Goal: Contribute content: Contribute content

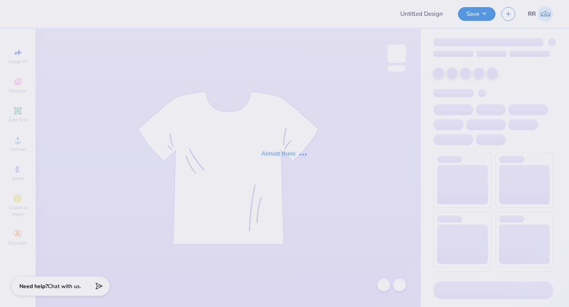
type input "Democracy Prep Design Revamp"
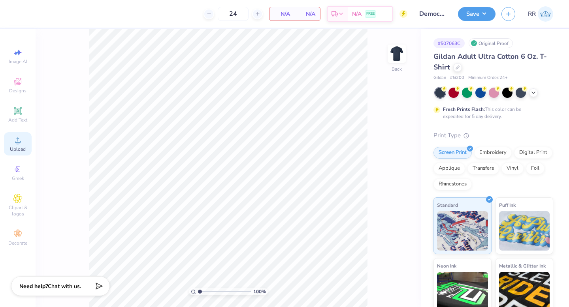
click at [20, 144] on icon at bounding box center [17, 139] width 9 height 9
click at [27, 145] on div "Upload" at bounding box center [18, 143] width 28 height 23
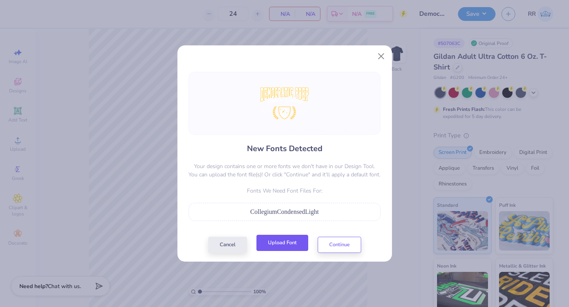
click at [290, 244] on button "Upload Font" at bounding box center [282, 243] width 52 height 16
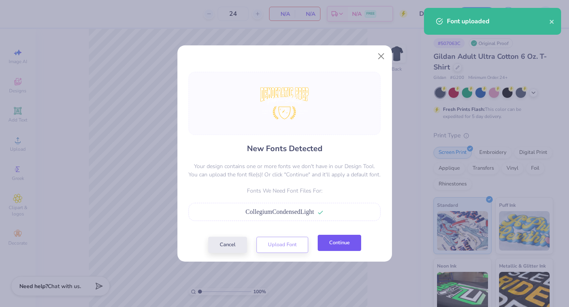
click at [330, 243] on button "Continue" at bounding box center [339, 243] width 43 height 16
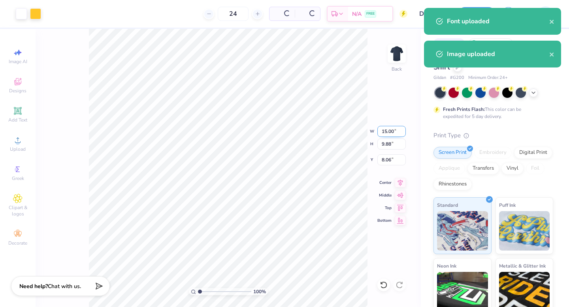
click at [389, 131] on input "15.00" at bounding box center [391, 131] width 28 height 11
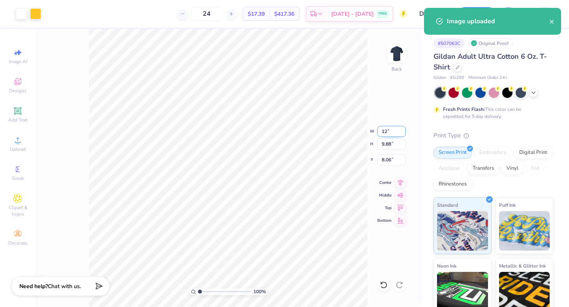
type input "12"
type input "7.90"
type input "12.00"
type input "9.05"
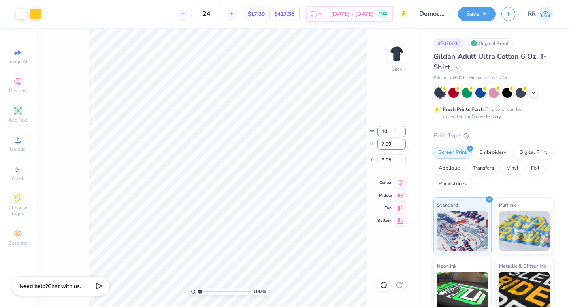
type input "10.00"
type input "6.58"
type input "3.00"
click at [338, 127] on div "100 % Back W 10.00 10.00 " H 6.58 6.58 " Y 3.00 3.00 " Center Middle Top Bottom" at bounding box center [228, 168] width 385 height 278
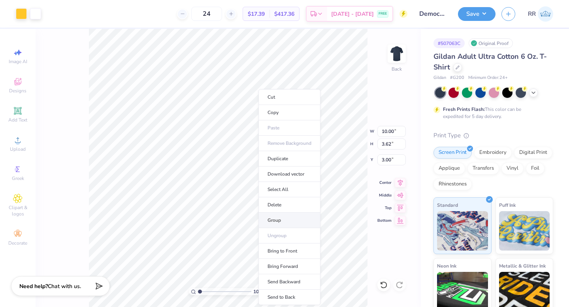
click at [285, 219] on li "Group" at bounding box center [289, 220] width 62 height 15
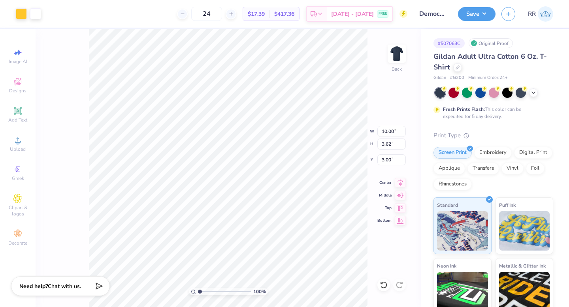
type input "4.80"
type input "2.73"
type input "6.86"
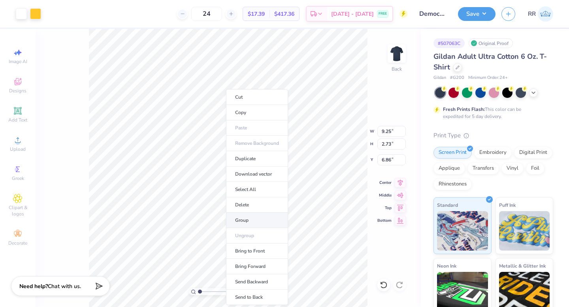
click at [245, 217] on li "Group" at bounding box center [257, 220] width 62 height 15
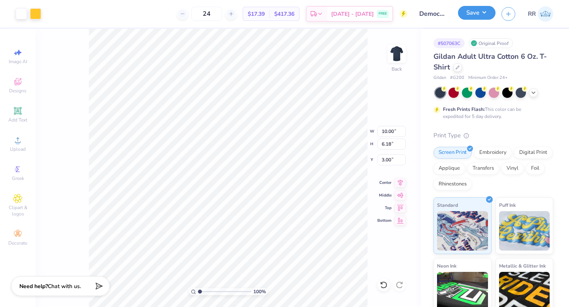
click at [478, 10] on button "Save" at bounding box center [477, 13] width 38 height 14
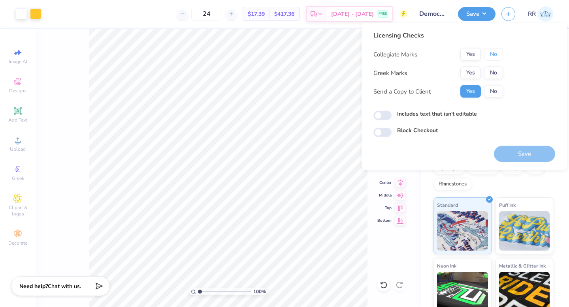
click at [493, 55] on button "No" at bounding box center [493, 54] width 19 height 13
click at [491, 70] on button "No" at bounding box center [493, 73] width 19 height 13
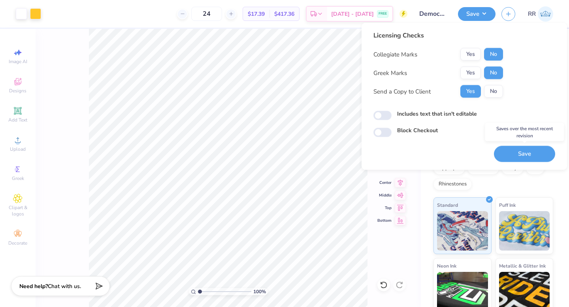
click at [519, 154] on button "Save" at bounding box center [524, 154] width 61 height 16
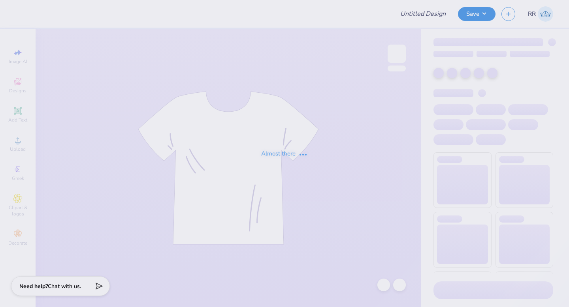
type input "Democracy Prep Design Revamp"
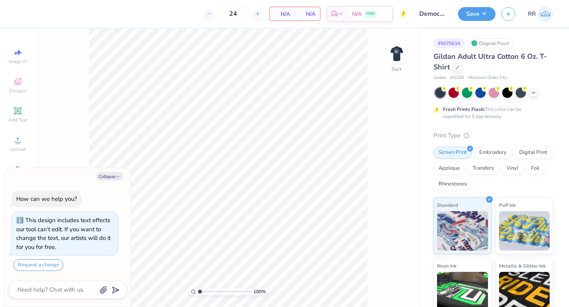
type textarea "x"
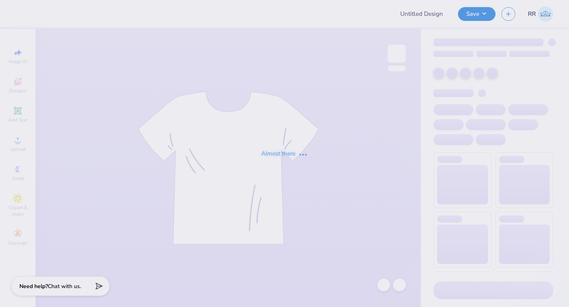
type input "Democracy Prep Design Revamp"
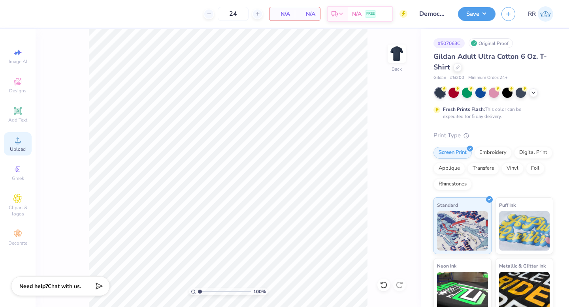
click at [19, 149] on span "Upload" at bounding box center [18, 149] width 16 height 6
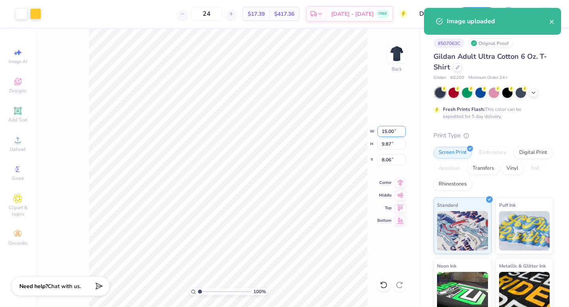
click at [389, 130] on input "15.00" at bounding box center [391, 131] width 28 height 11
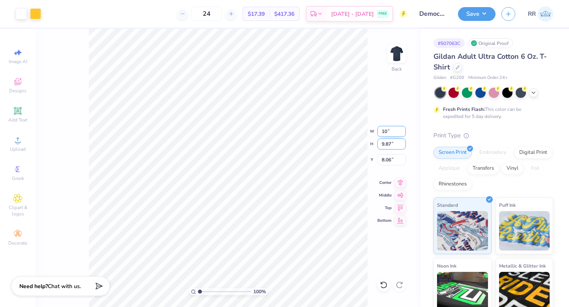
type input "10.00"
type input "6.58"
type input "3.00"
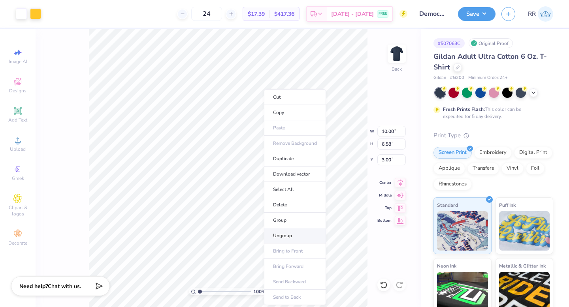
click at [282, 238] on li "Ungroup" at bounding box center [295, 235] width 62 height 15
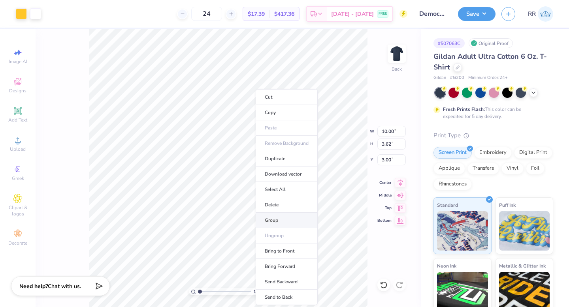
click at [282, 218] on li "Group" at bounding box center [287, 220] width 62 height 15
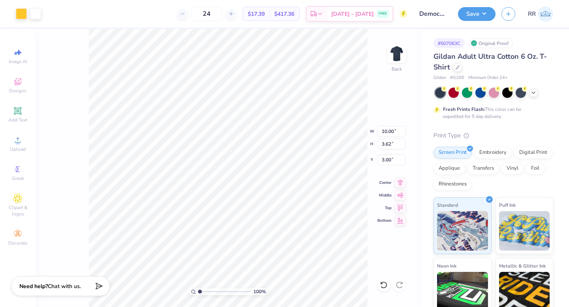
type input "9.25"
type input "2.74"
type input "6.85"
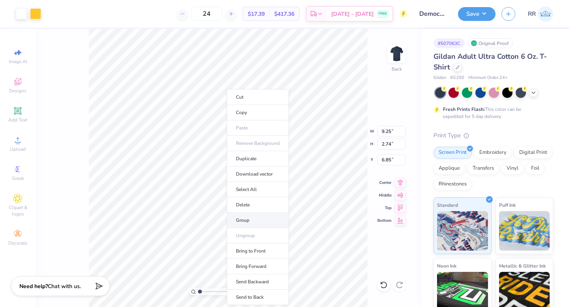
click at [250, 218] on li "Group" at bounding box center [258, 220] width 62 height 15
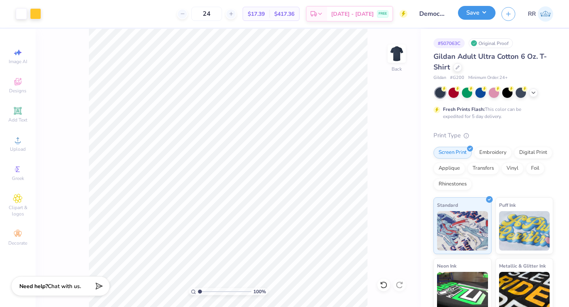
click at [481, 16] on button "Save" at bounding box center [477, 13] width 38 height 14
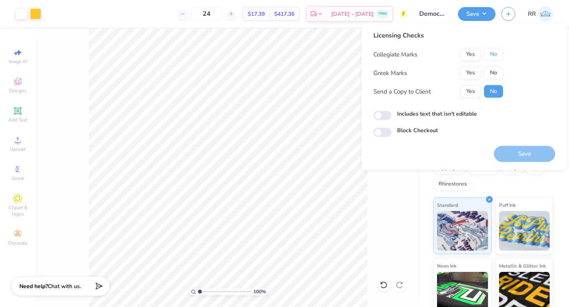
drag, startPoint x: 498, startPoint y: 53, endPoint x: 498, endPoint y: 64, distance: 11.9
click at [498, 53] on button "No" at bounding box center [493, 54] width 19 height 13
click at [497, 73] on button "No" at bounding box center [493, 73] width 19 height 13
click at [520, 156] on button "Save" at bounding box center [524, 154] width 61 height 16
